Goal: Information Seeking & Learning: Find specific fact

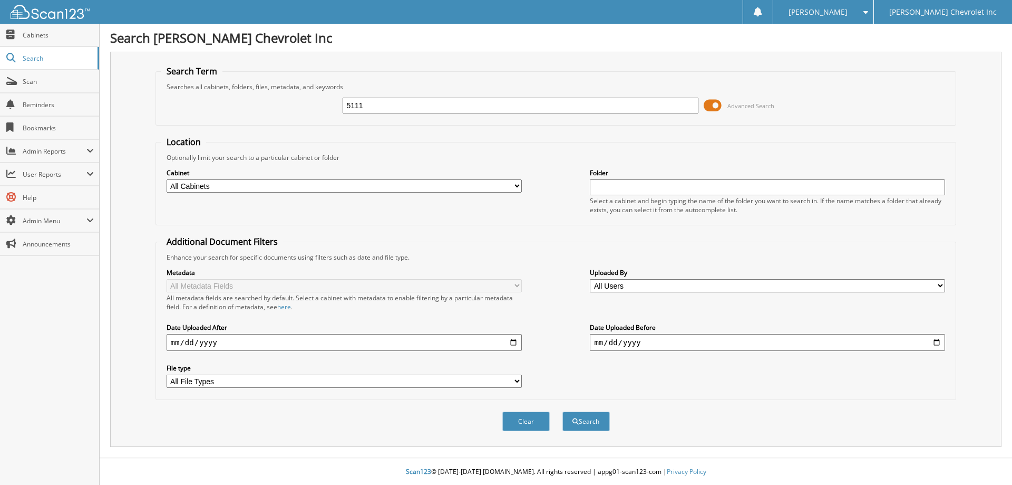
type input "5111"
click at [563, 411] on button "Search" at bounding box center [586, 421] width 47 height 20
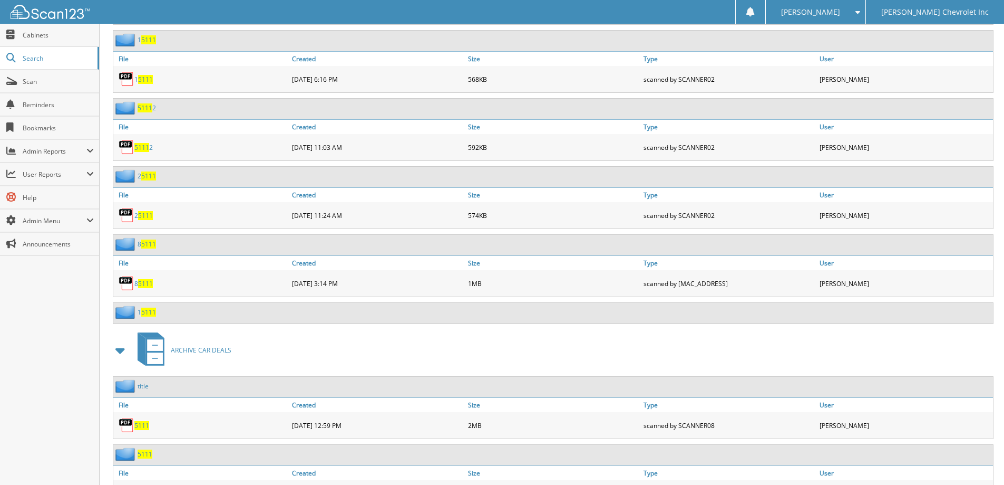
scroll to position [580, 0]
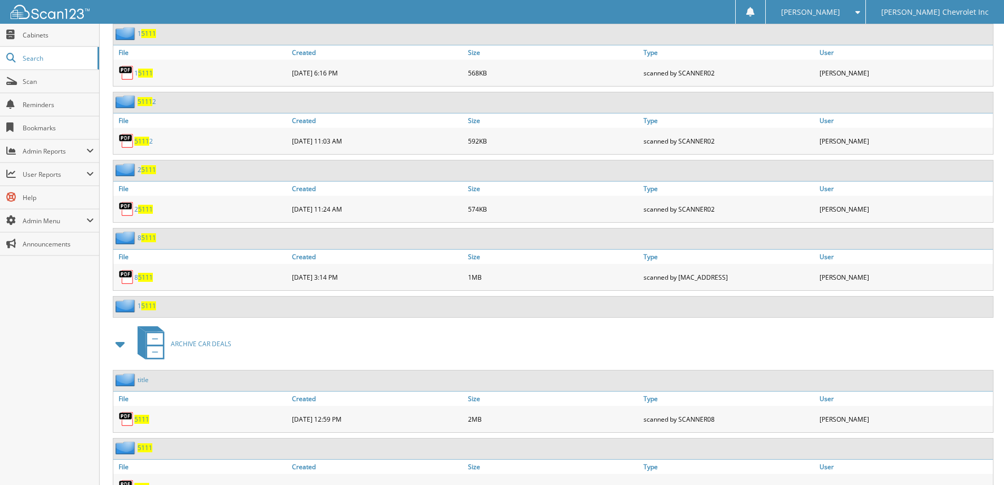
click at [141, 421] on span "5111" at bounding box center [141, 418] width 15 height 9
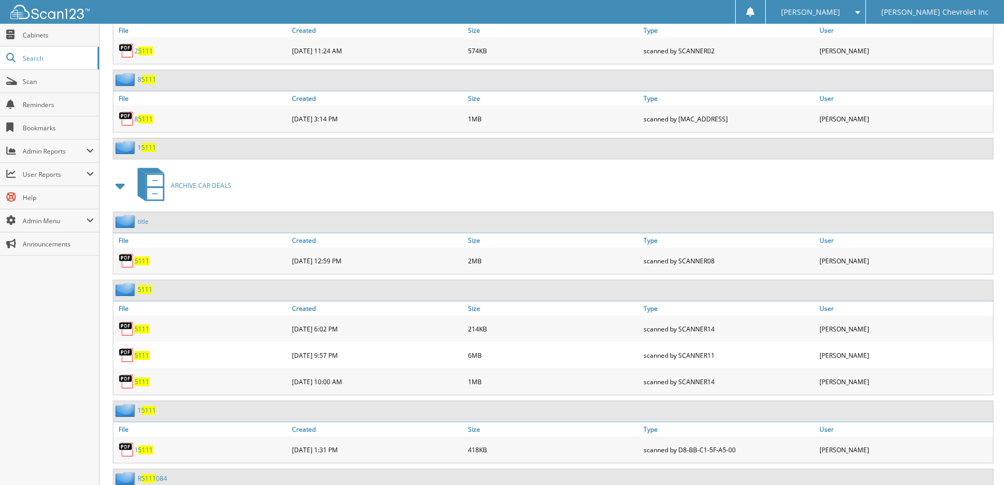
click at [141, 289] on span "5111" at bounding box center [145, 289] width 15 height 9
